Goal: Browse casually: Explore the website without a specific task or goal

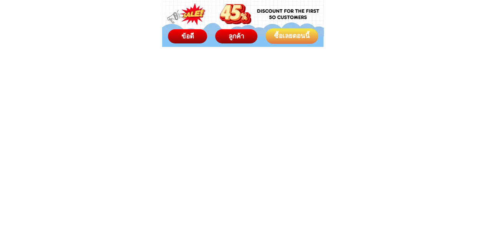
scroll to position [3841, 0]
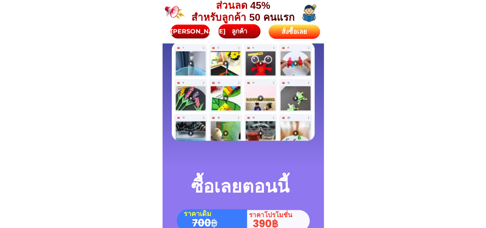
scroll to position [3073, 0]
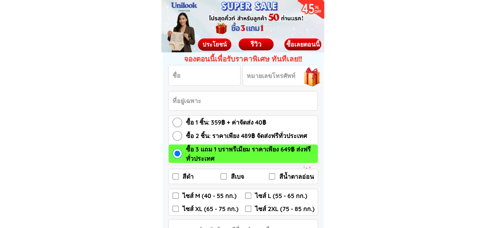
scroll to position [1152, 0]
